Goal: Task Accomplishment & Management: Use online tool/utility

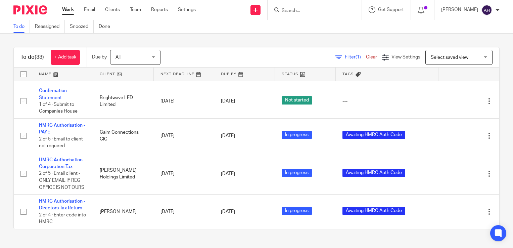
scroll to position [1235, 0]
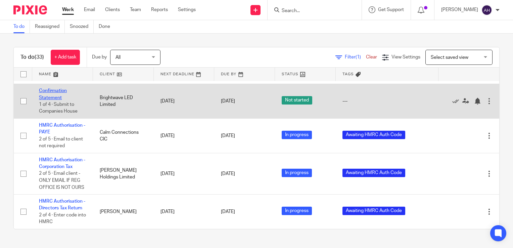
click at [53, 100] on link "Confirmation Statement" at bounding box center [53, 93] width 28 height 11
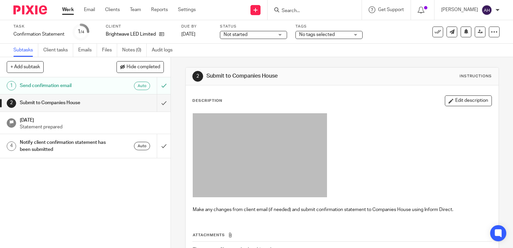
click at [84, 86] on h1 "Send confirmation email" at bounding box center [63, 86] width 87 height 10
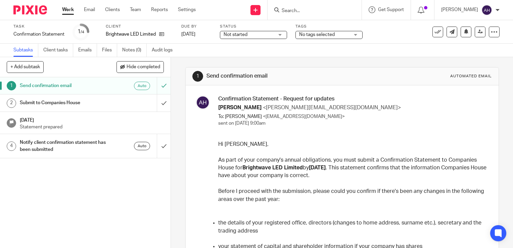
click at [279, 35] on div "Not started Not started" at bounding box center [253, 35] width 67 height 8
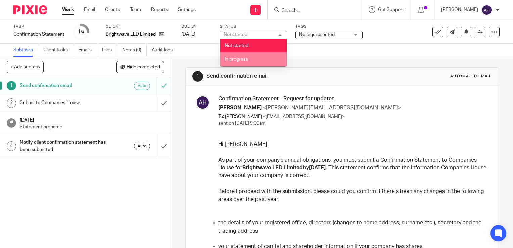
click at [244, 59] on span "In progress" at bounding box center [236, 59] width 23 height 5
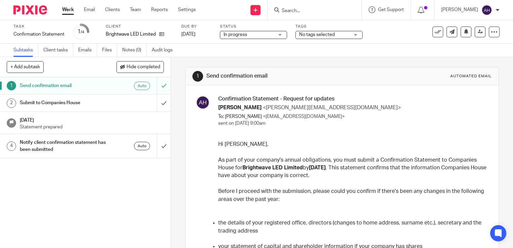
click at [175, 86] on div "1 Send confirmation email Automated email Confirmation Statement - Request for …" at bounding box center [342, 152] width 342 height 191
click at [69, 11] on link "Work" at bounding box center [68, 9] width 12 height 7
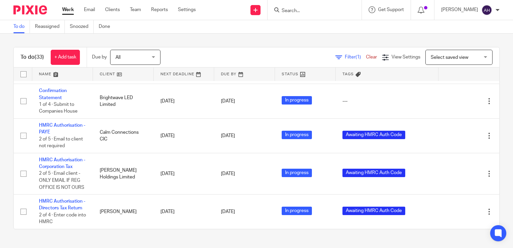
scroll to position [1302, 0]
click at [114, 10] on link "Clients" at bounding box center [112, 9] width 15 height 7
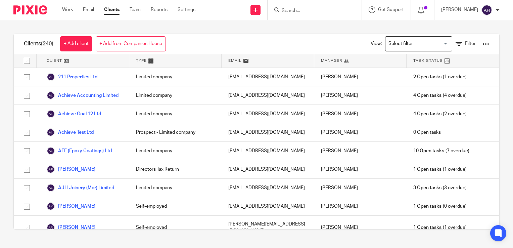
click at [482, 42] on div at bounding box center [485, 44] width 7 height 7
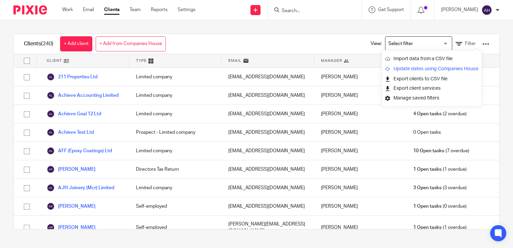
click at [442, 68] on link "Update dates using Companies House" at bounding box center [431, 69] width 93 height 10
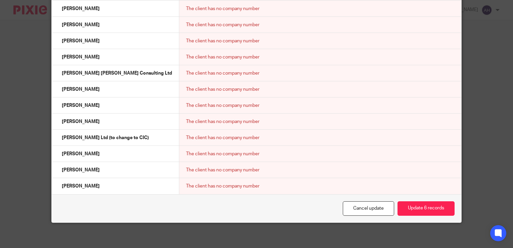
scroll to position [2617, 0]
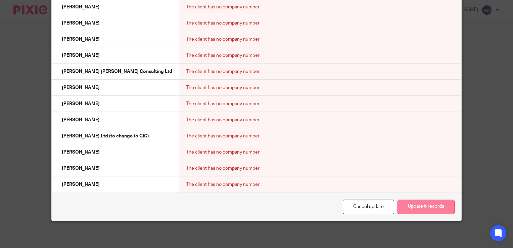
click at [425, 208] on button "Update 6 records" at bounding box center [425, 206] width 57 height 14
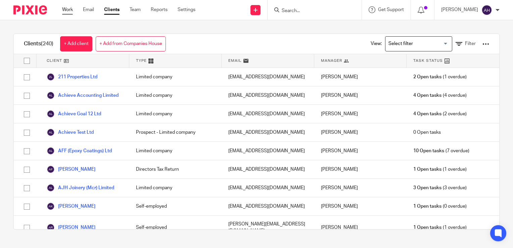
click at [64, 10] on link "Work" at bounding box center [67, 9] width 11 height 7
